Goal: Check status

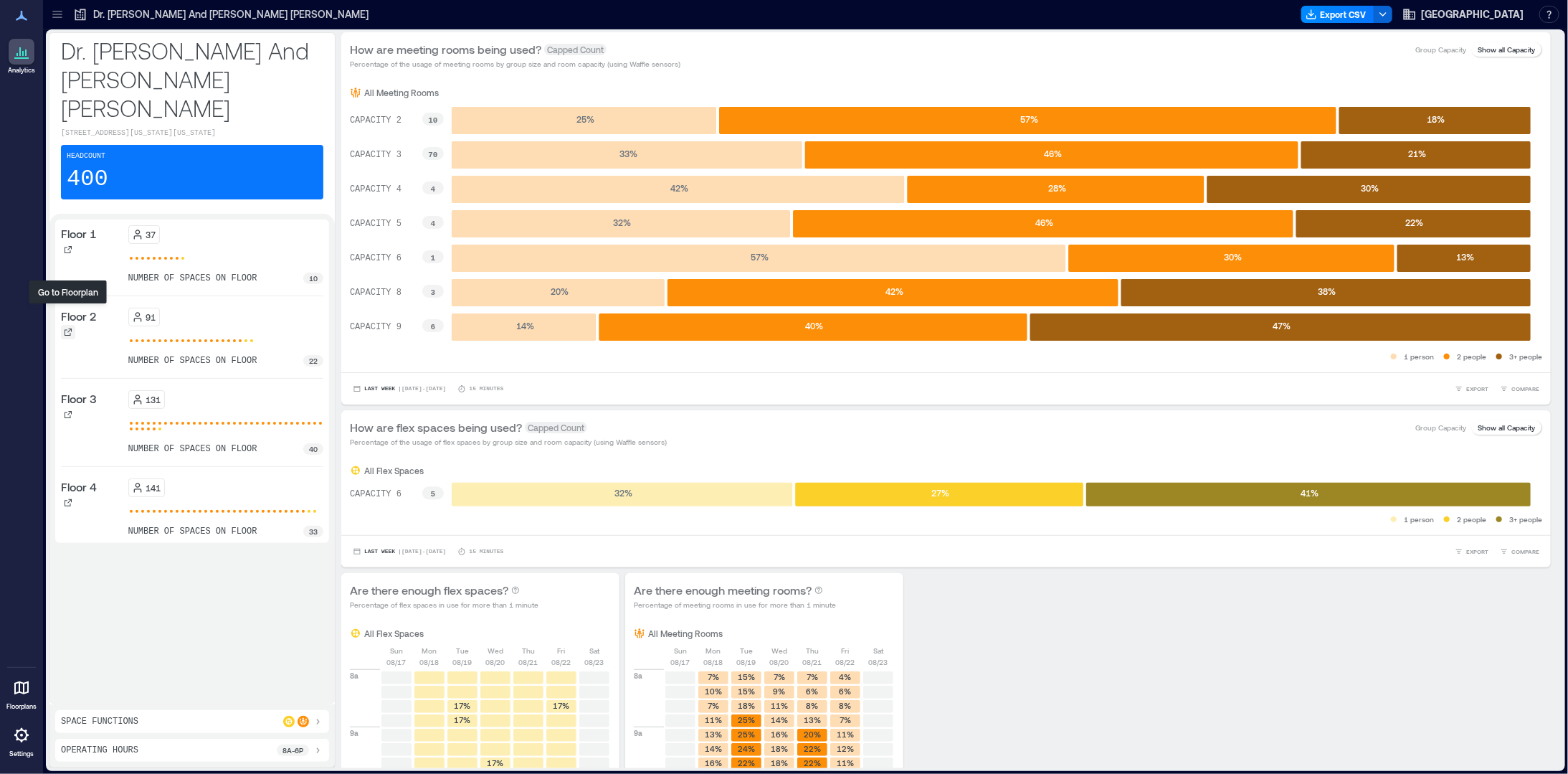
click at [68, 329] on icon at bounding box center [68, 332] width 7 height 7
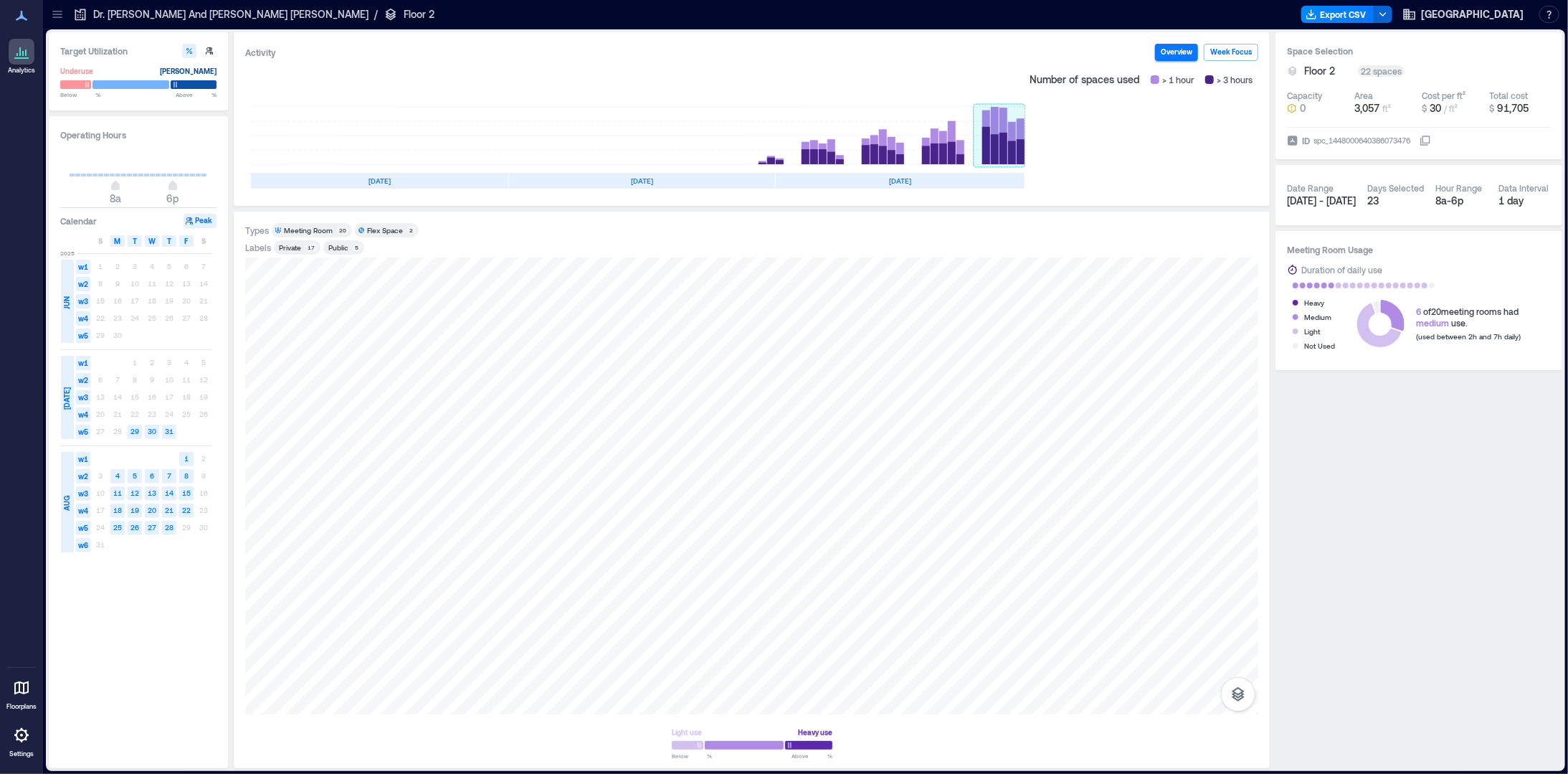
click at [1009, 138] on rect at bounding box center [999, 135] width 51 height 57
